Goal: Transaction & Acquisition: Purchase product/service

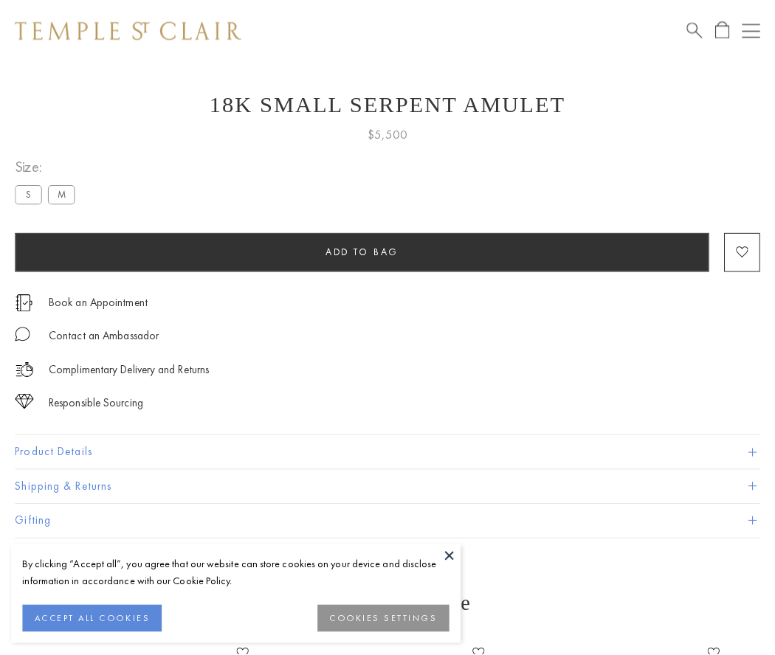
scroll to position [18, 0]
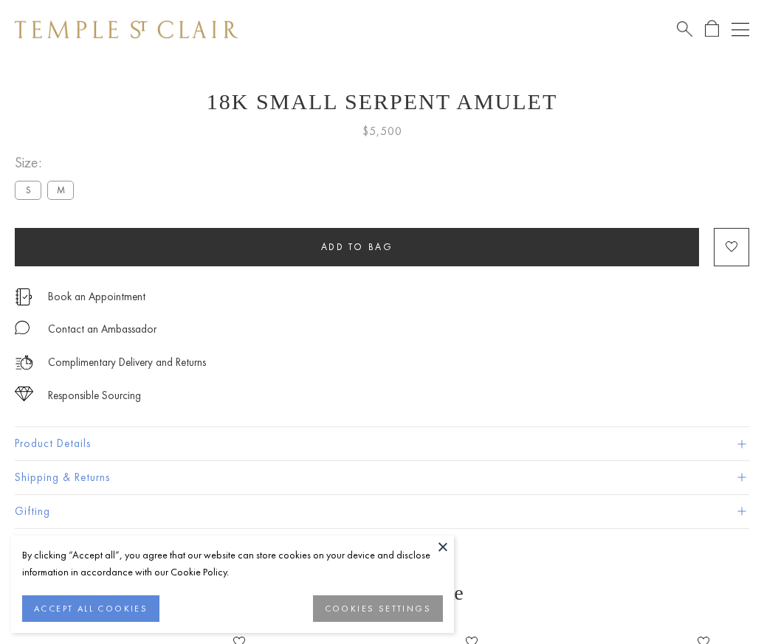
click at [356, 246] on span "Add to bag" at bounding box center [357, 247] width 72 height 13
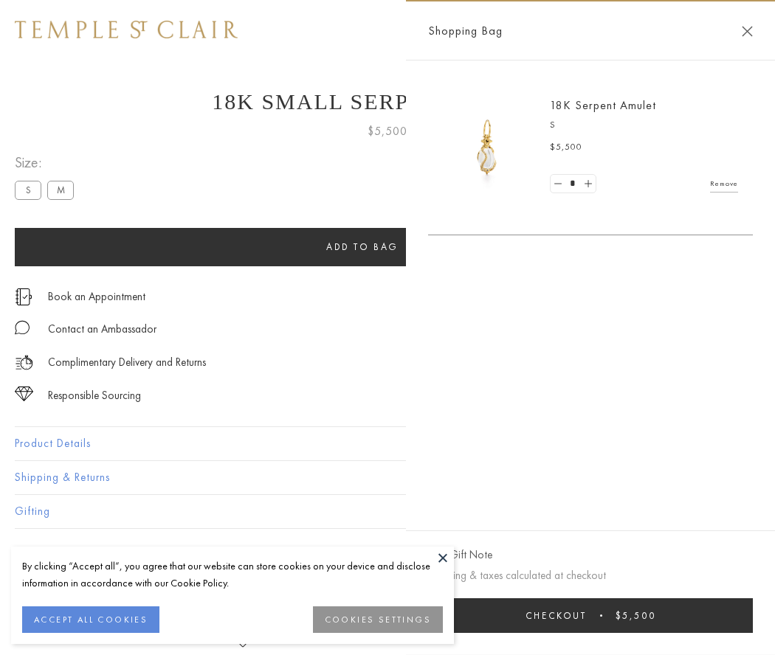
click at [602, 615] on span "submit" at bounding box center [601, 616] width 2 height 2
